Goal: Transaction & Acquisition: Download file/media

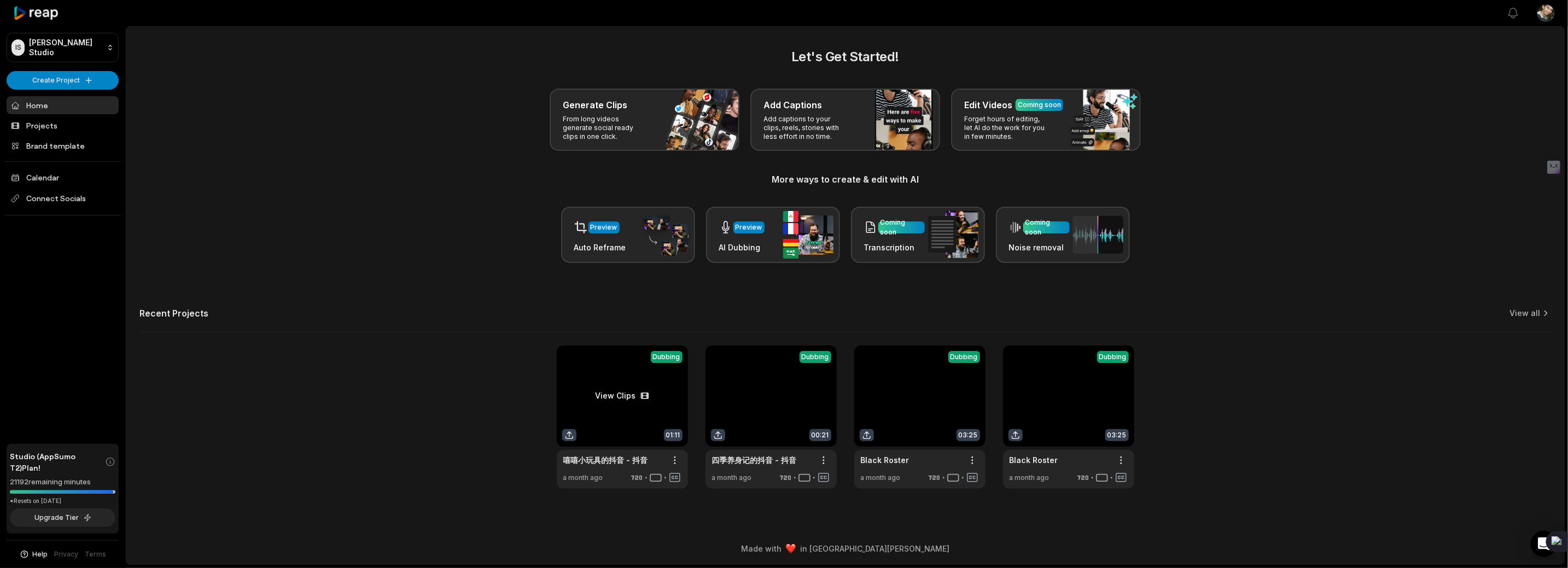
click at [615, 390] on link at bounding box center [623, 417] width 131 height 143
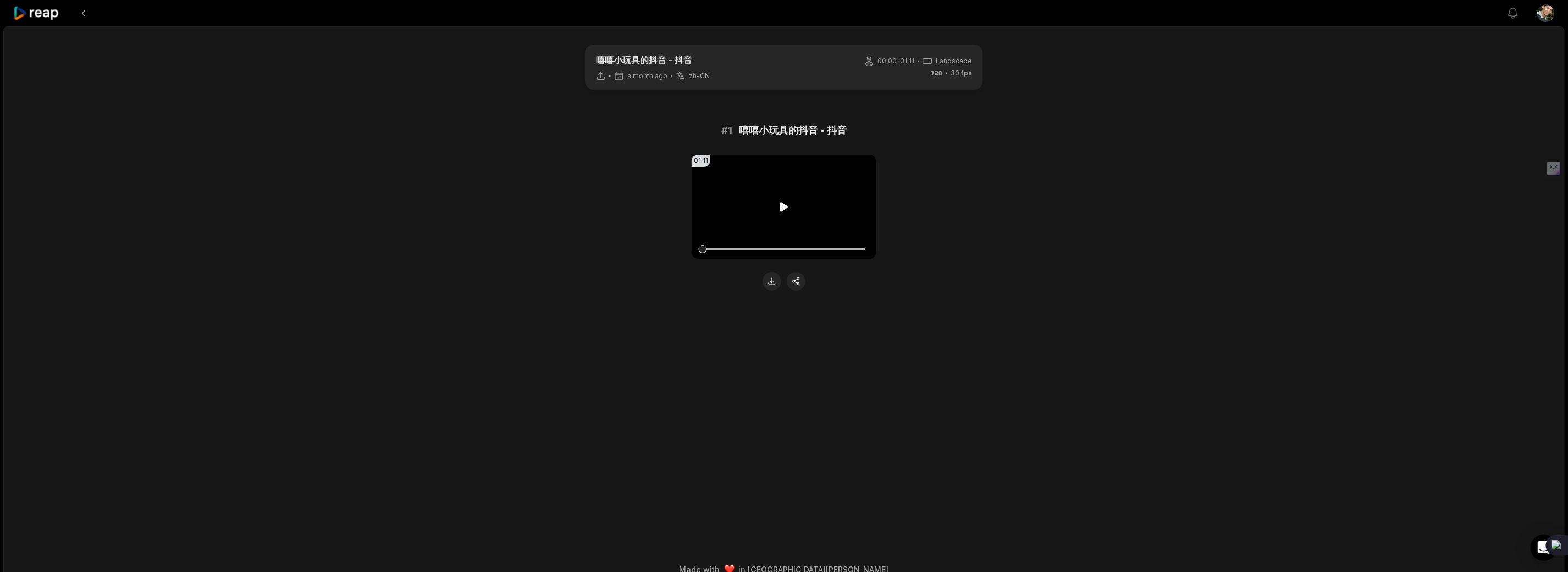
click at [783, 204] on icon at bounding box center [785, 206] width 9 height 9
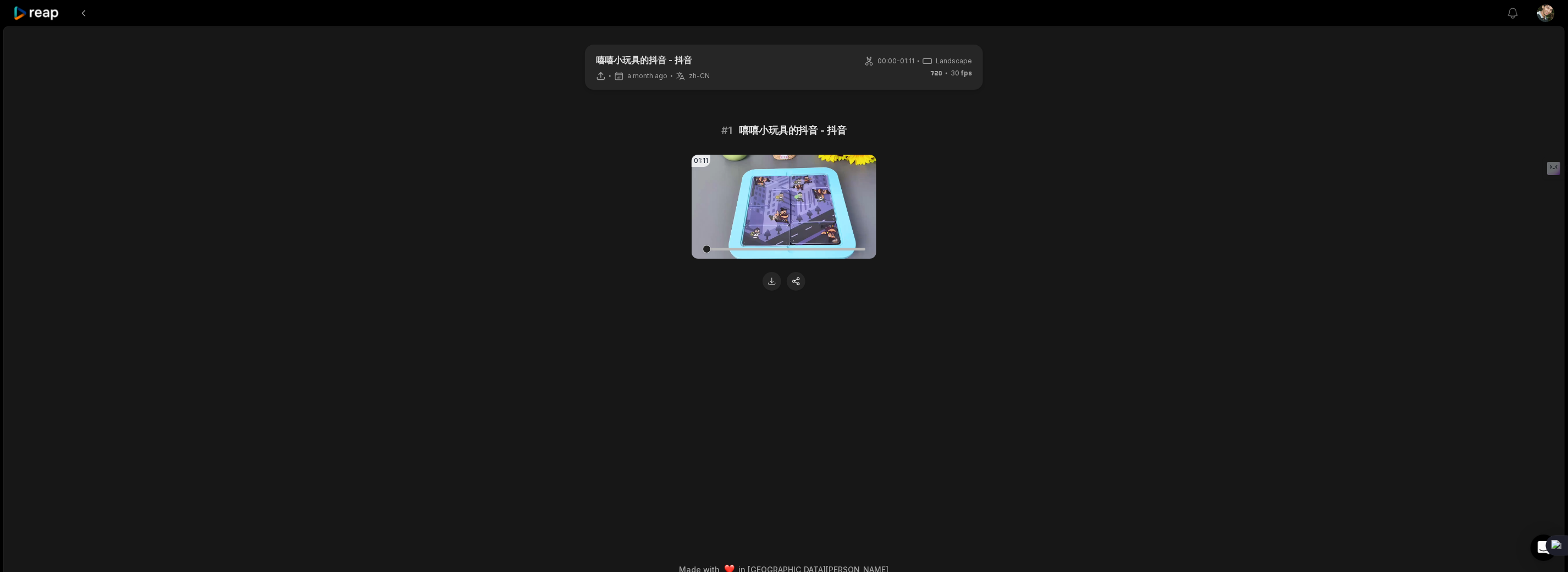
click at [1042, 263] on div "01:11 Your browser does not support mp4 format." at bounding box center [784, 223] width 532 height 136
click at [82, 16] on button at bounding box center [84, 14] width 20 height 20
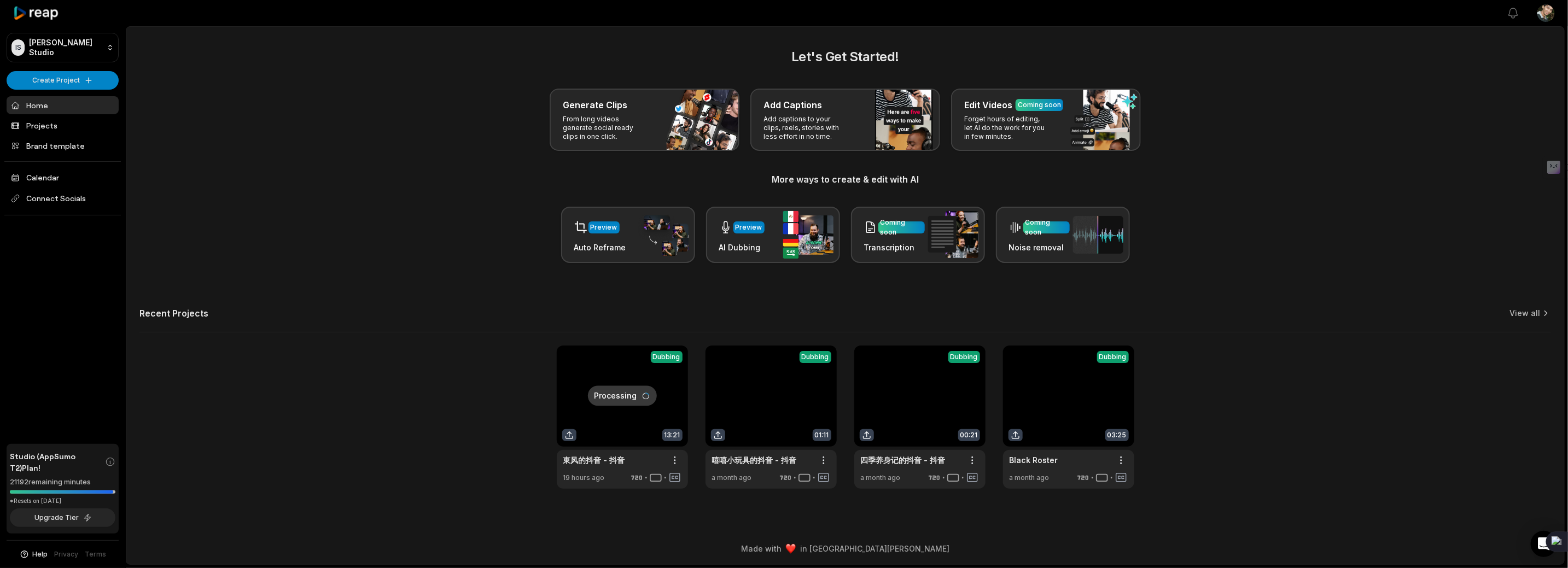
click at [632, 393] on link at bounding box center [623, 417] width 131 height 143
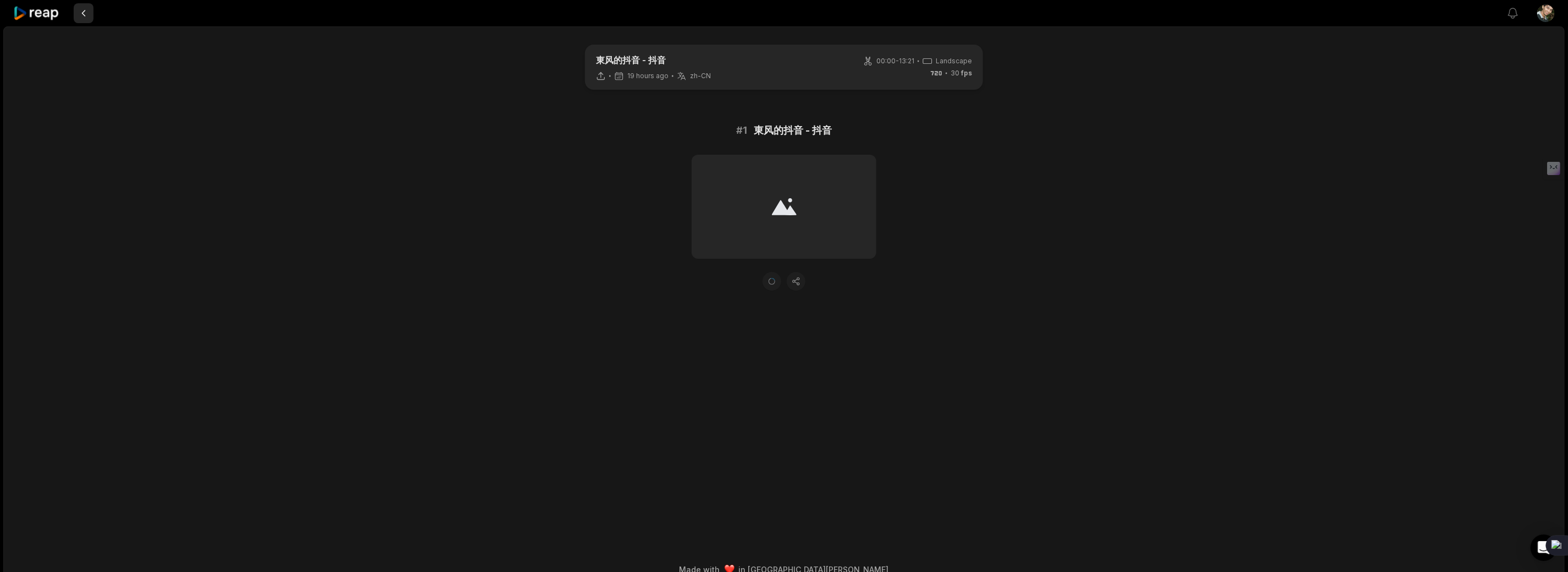
click at [79, 6] on button at bounding box center [84, 14] width 20 height 20
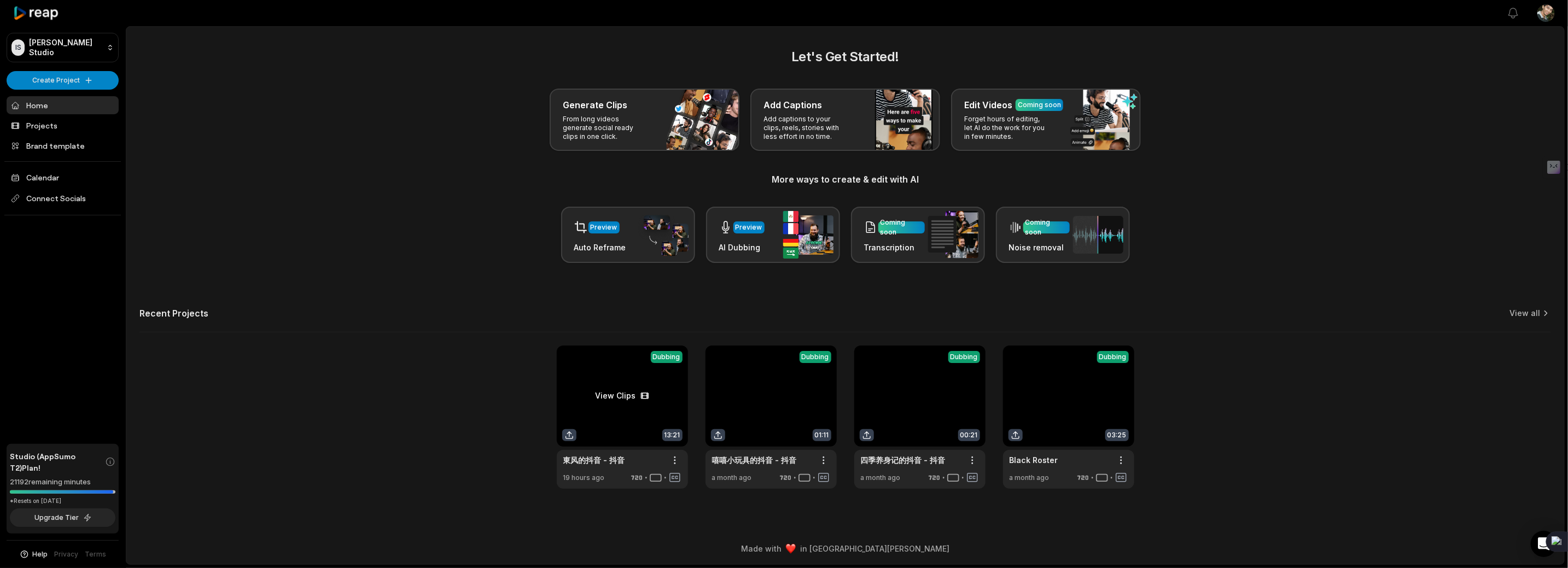
click at [613, 390] on link at bounding box center [623, 417] width 131 height 143
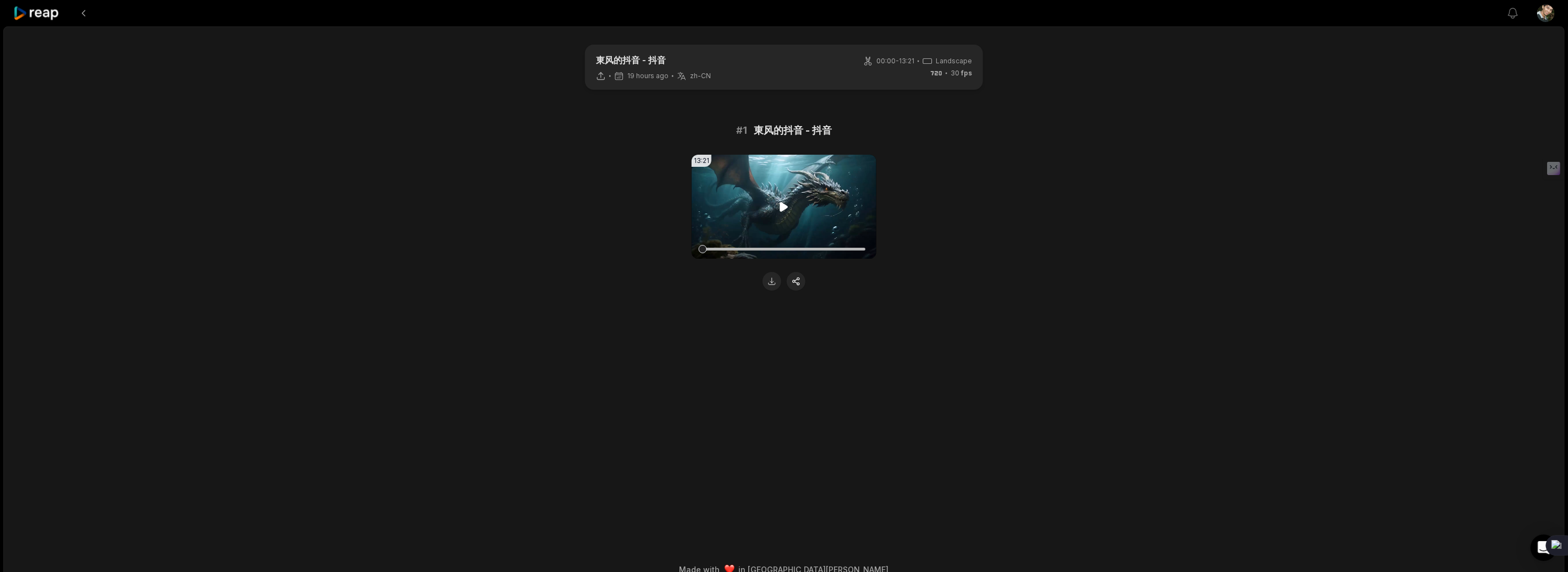
click at [783, 205] on icon at bounding box center [785, 206] width 9 height 9
click at [784, 210] on icon at bounding box center [784, 207] width 13 height 13
click at [774, 286] on button at bounding box center [772, 281] width 19 height 19
click at [76, 14] on button at bounding box center [84, 14] width 20 height 20
